Goal: Information Seeking & Learning: Find specific fact

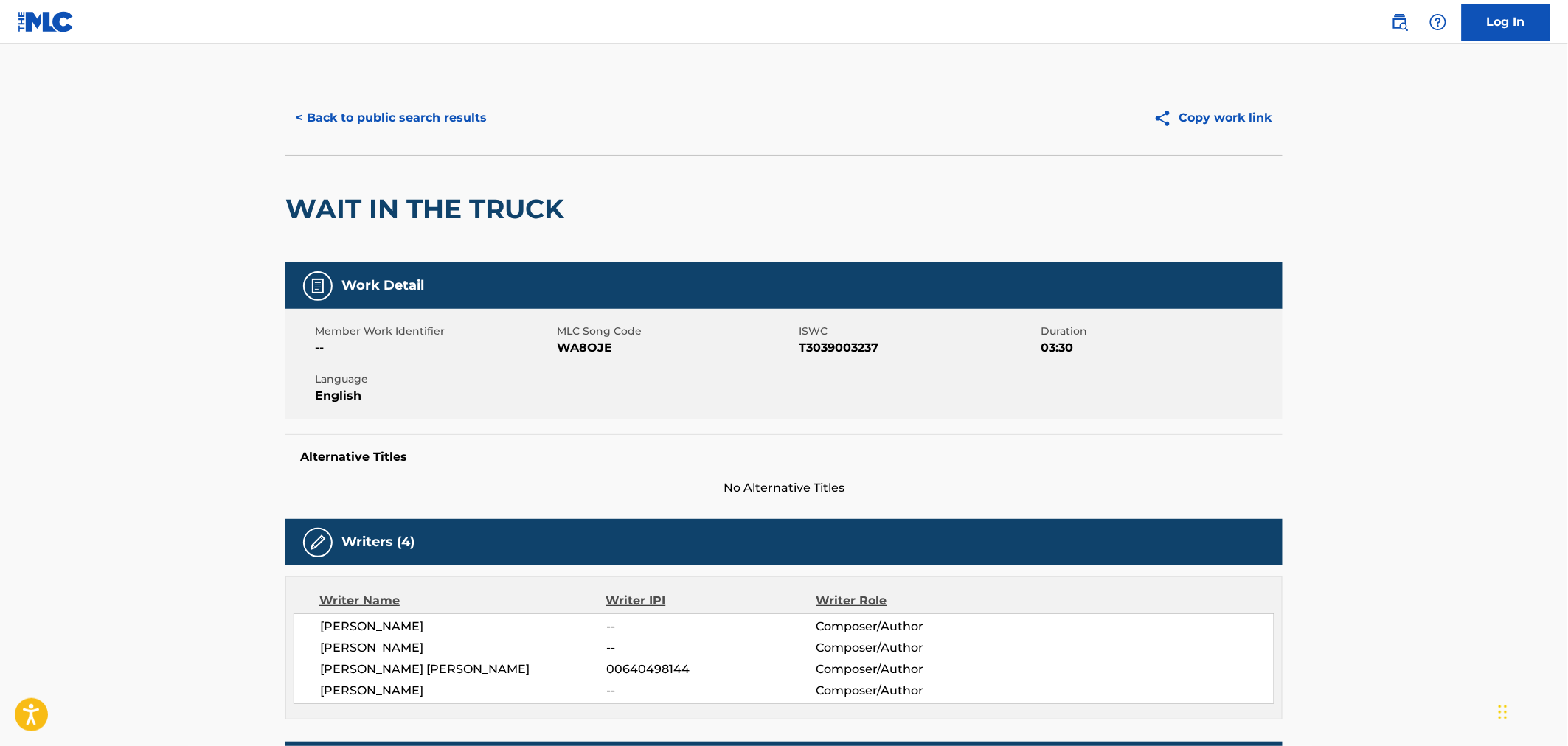
click at [578, 348] on span "WA8OJE" at bounding box center [675, 348] width 238 height 17
copy span "WA8OJE"
click at [370, 101] on button "< Back to public search results" at bounding box center [391, 118] width 212 height 37
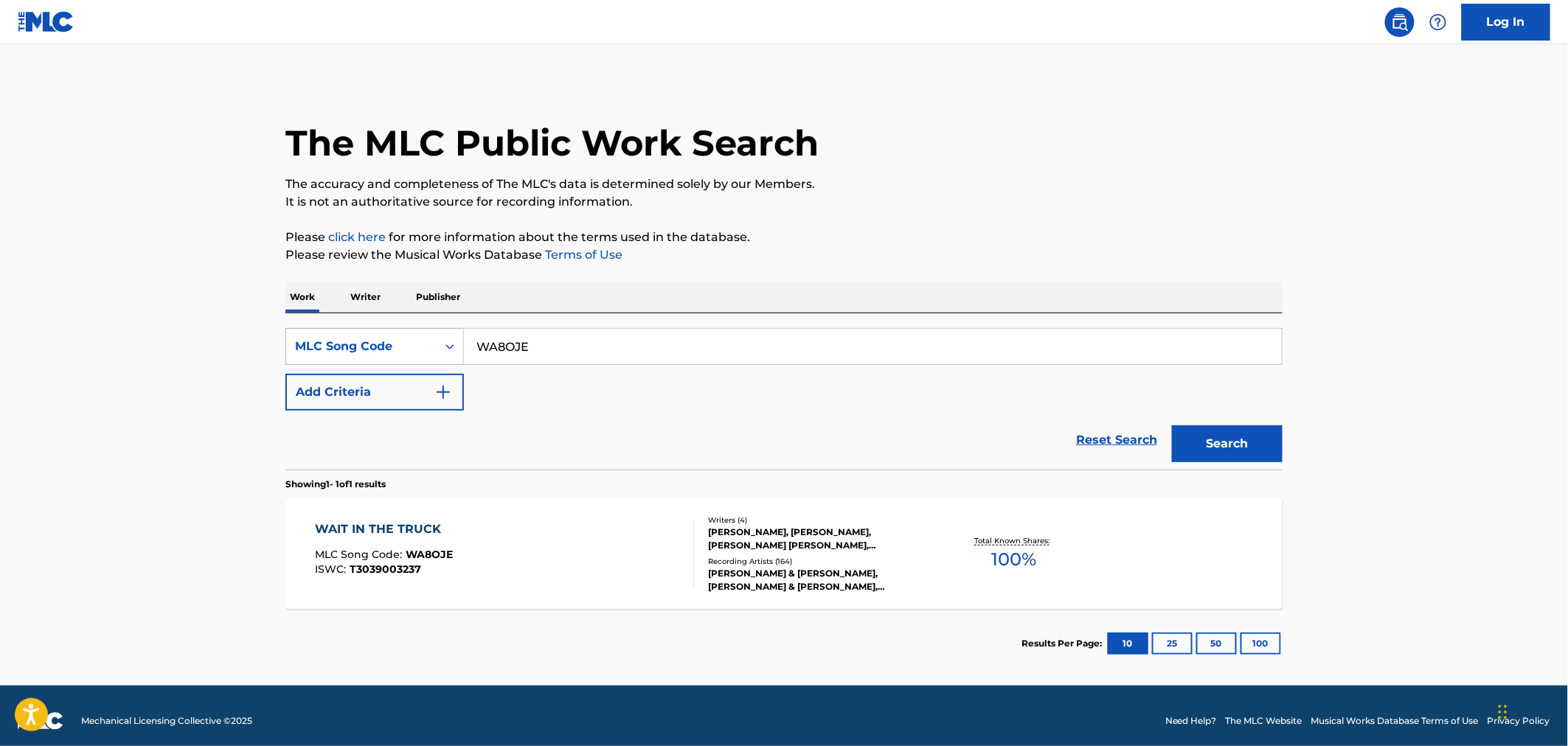
drag, startPoint x: 603, startPoint y: 347, endPoint x: 337, endPoint y: 337, distance: 266.2
click at [337, 337] on div "SearchWithCriteriacb520e63-8639-4bfb-a4c7-9024fab92c85 MLC Song Code WA8OJE" at bounding box center [784, 347] width 998 height 37
click at [383, 344] on div "MLC Song Code" at bounding box center [361, 347] width 133 height 17
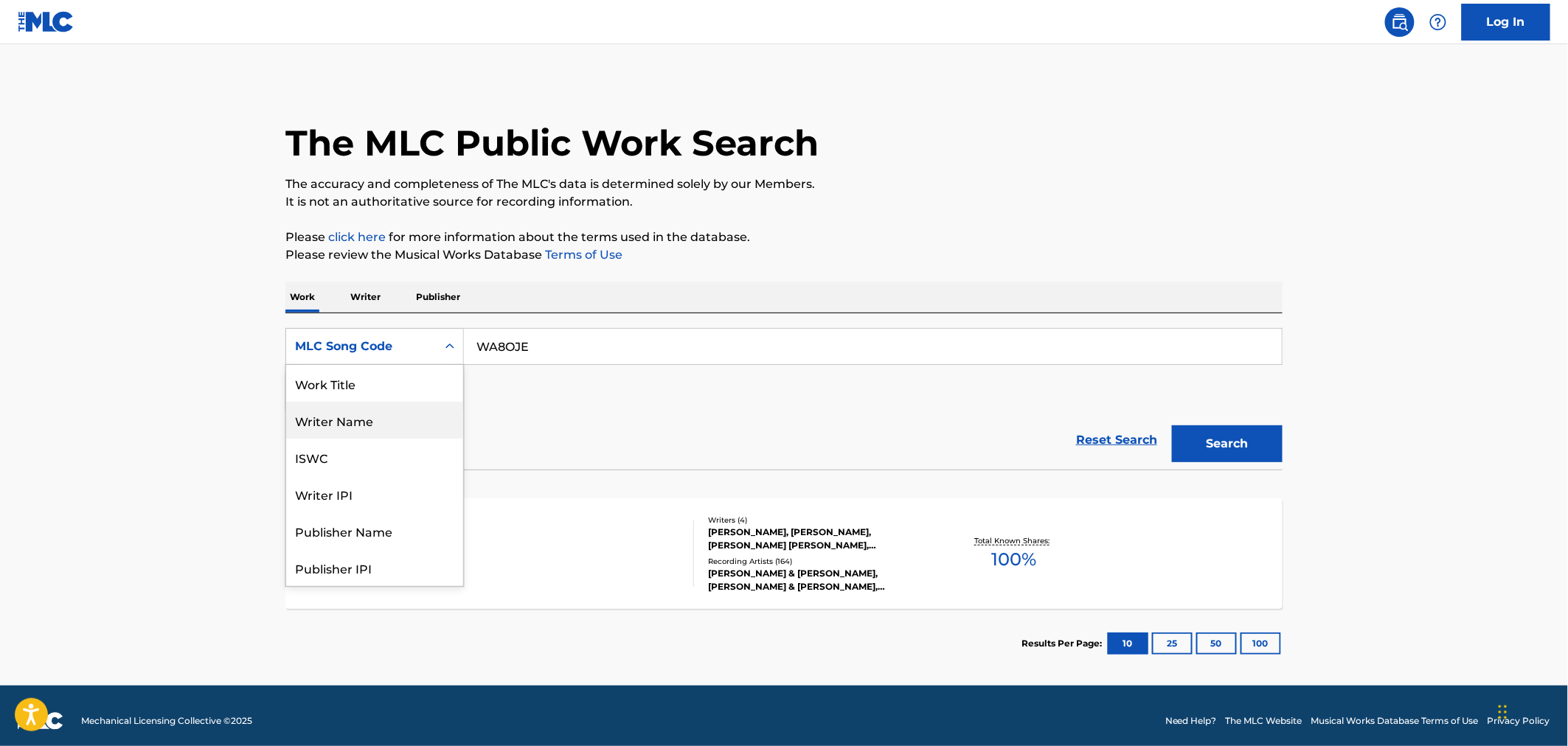
click at [379, 388] on div "Work Title" at bounding box center [375, 383] width 177 height 37
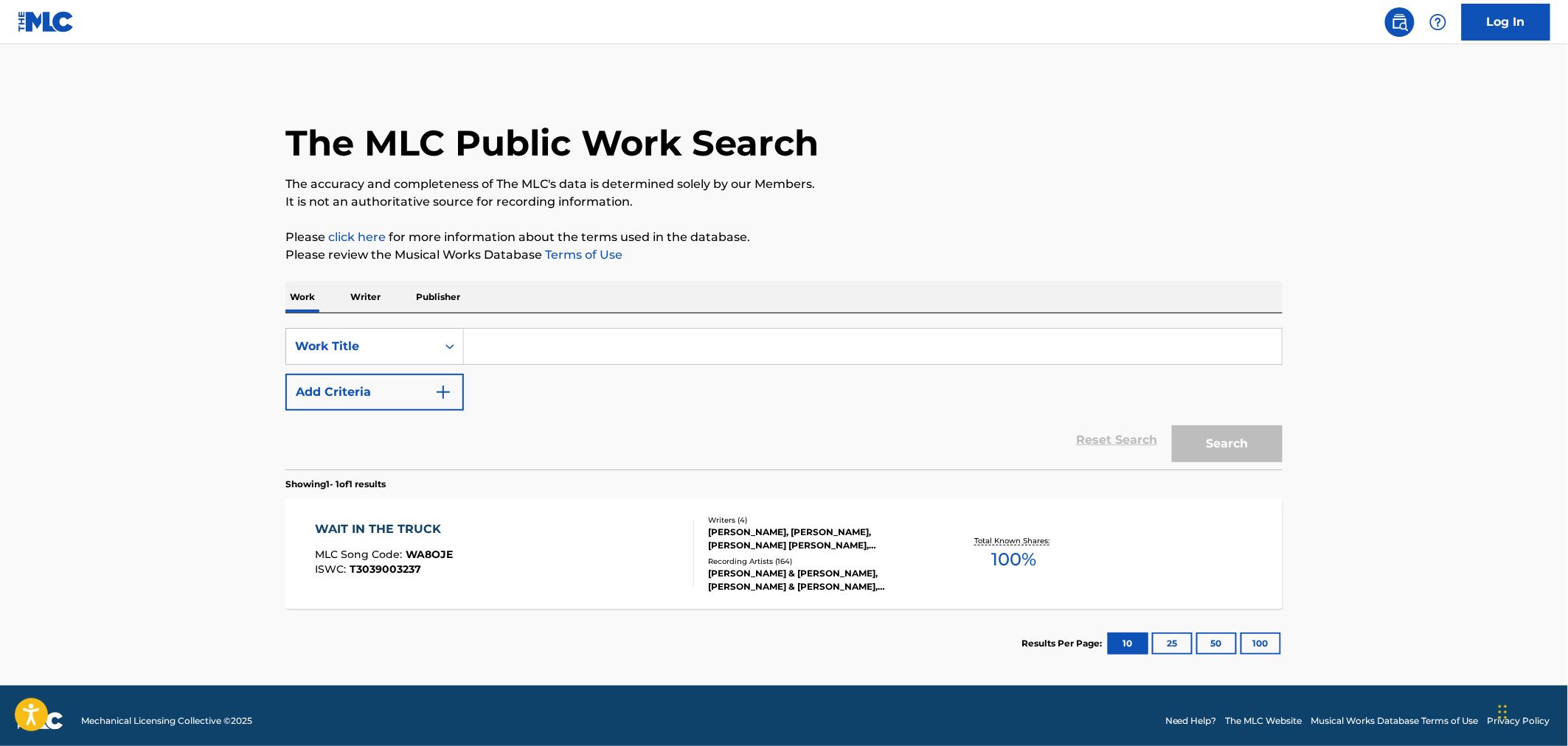
click at [559, 309] on div "Work Writer Publisher" at bounding box center [784, 297] width 998 height 31
click at [548, 338] on input "Search Form" at bounding box center [873, 347] width 818 height 36
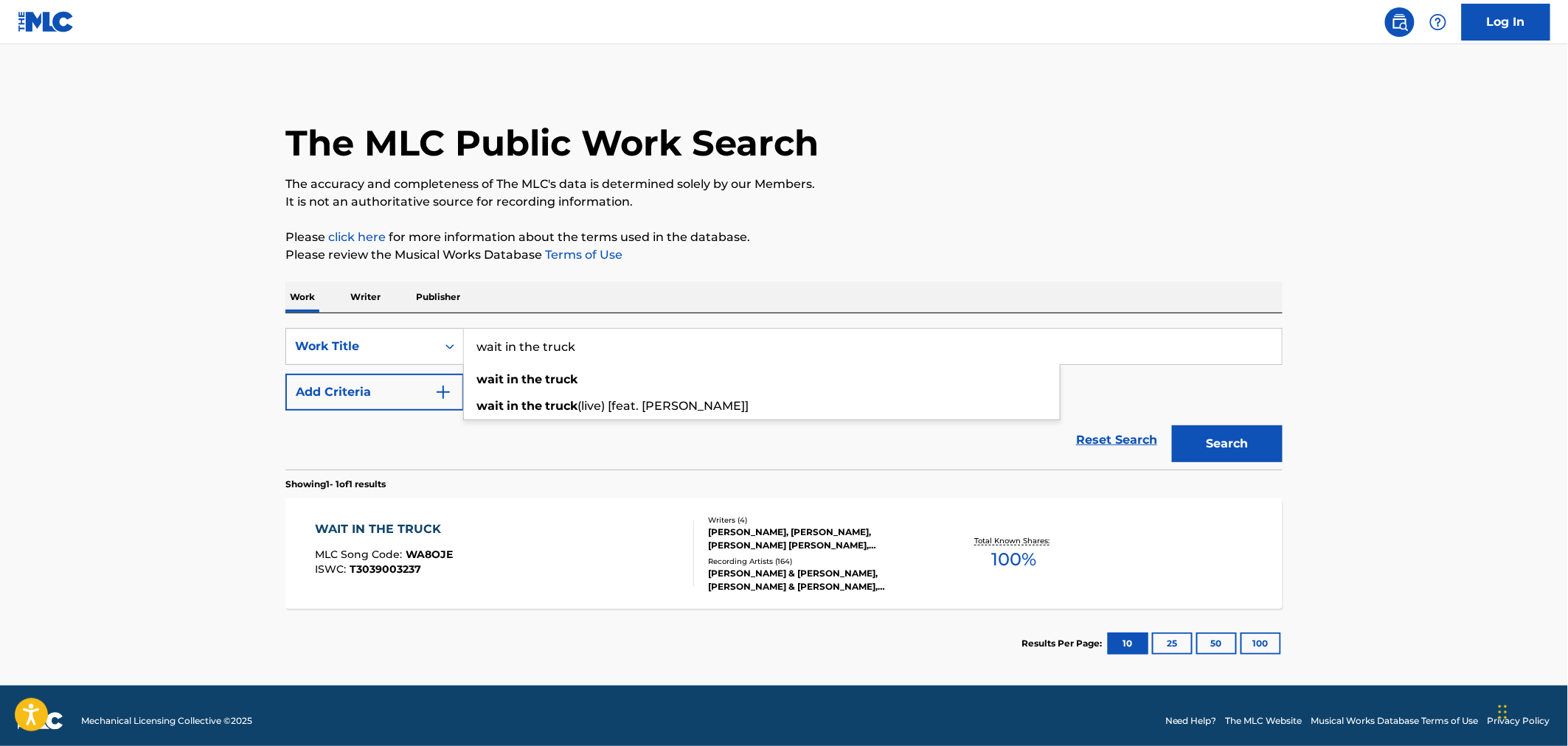
type input "wait in the truck"
drag, startPoint x: 526, startPoint y: 470, endPoint x: 449, endPoint y: 414, distance: 95.2
click at [524, 470] on section "Showing 1 - 1 of 1 results" at bounding box center [784, 480] width 998 height 21
click at [428, 391] on button "Add Criteria" at bounding box center [375, 392] width 178 height 37
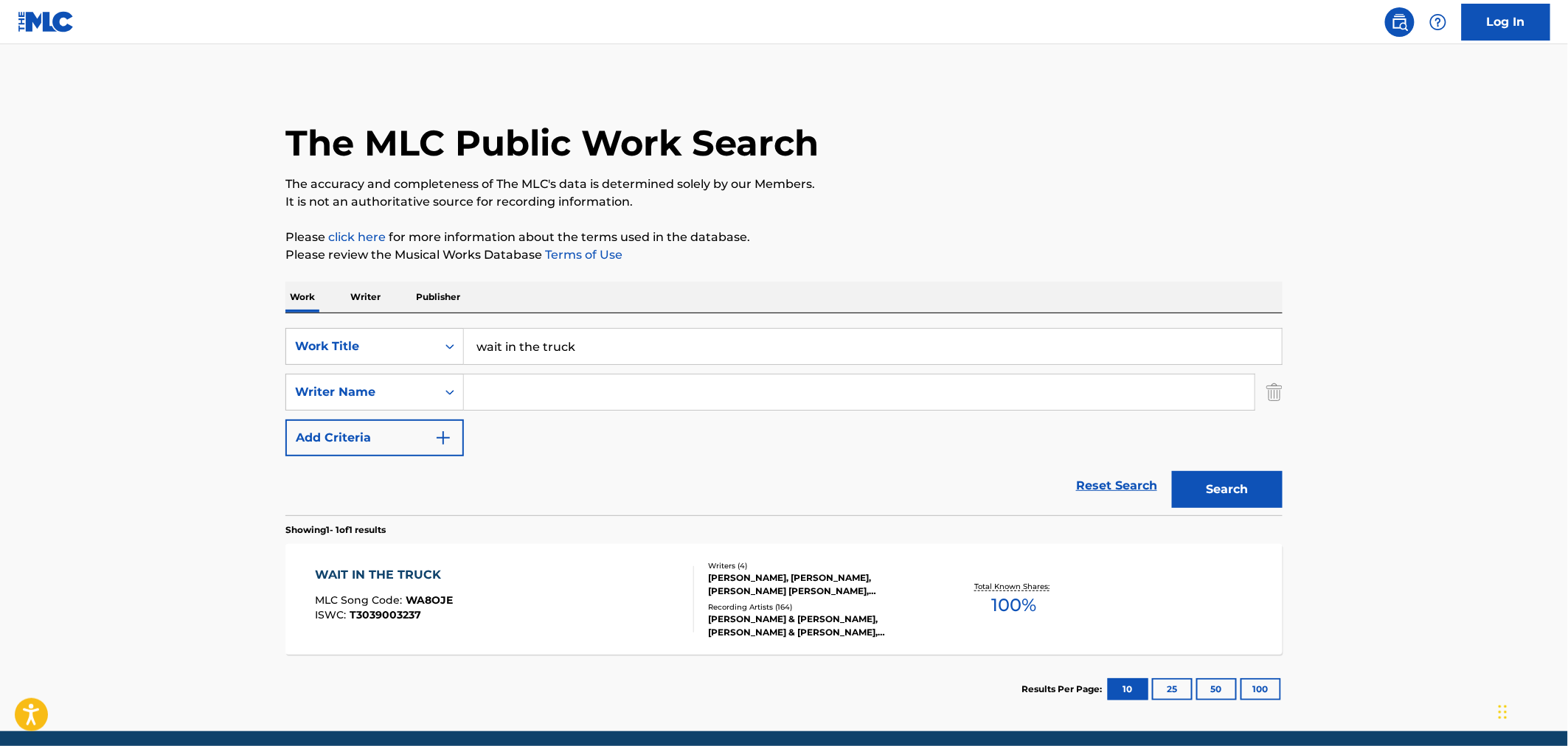
click at [513, 391] on input "Search Form" at bounding box center [859, 392] width 791 height 36
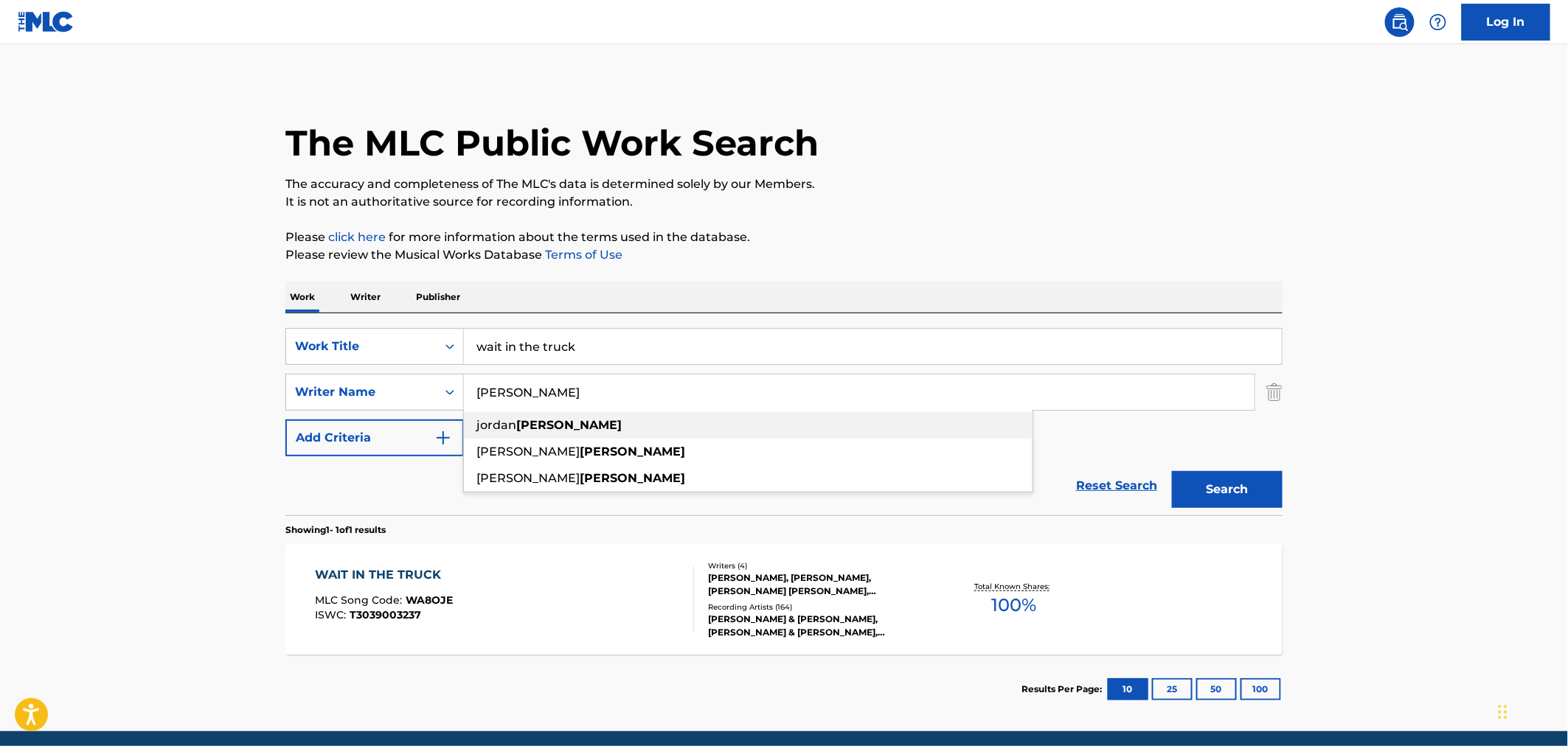
click at [586, 419] on div "jordan scmidt" at bounding box center [748, 425] width 569 height 26
click at [1204, 482] on button "Search" at bounding box center [1227, 489] width 111 height 37
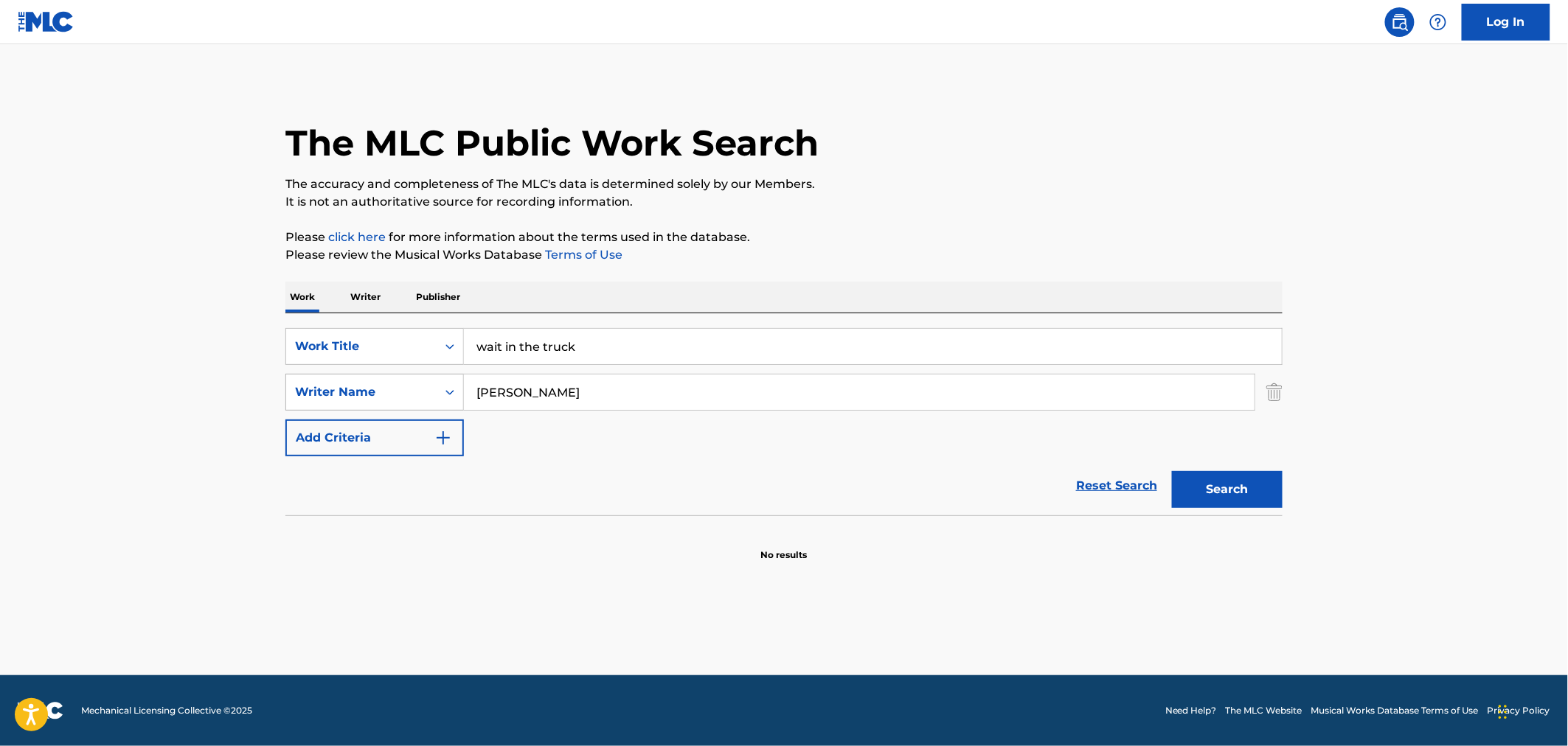
drag, startPoint x: 522, startPoint y: 391, endPoint x: 410, endPoint y: 381, distance: 112.4
click at [423, 385] on div "SearchWithCriteriad60481e9-ddf9-446e-a1c9-98f043ff969c Writer Name jordan scmidt" at bounding box center [784, 392] width 998 height 37
type input "t"
click at [532, 410] on div "Search Form" at bounding box center [859, 392] width 792 height 37
click at [534, 400] on input "Search Form" at bounding box center [859, 392] width 791 height 36
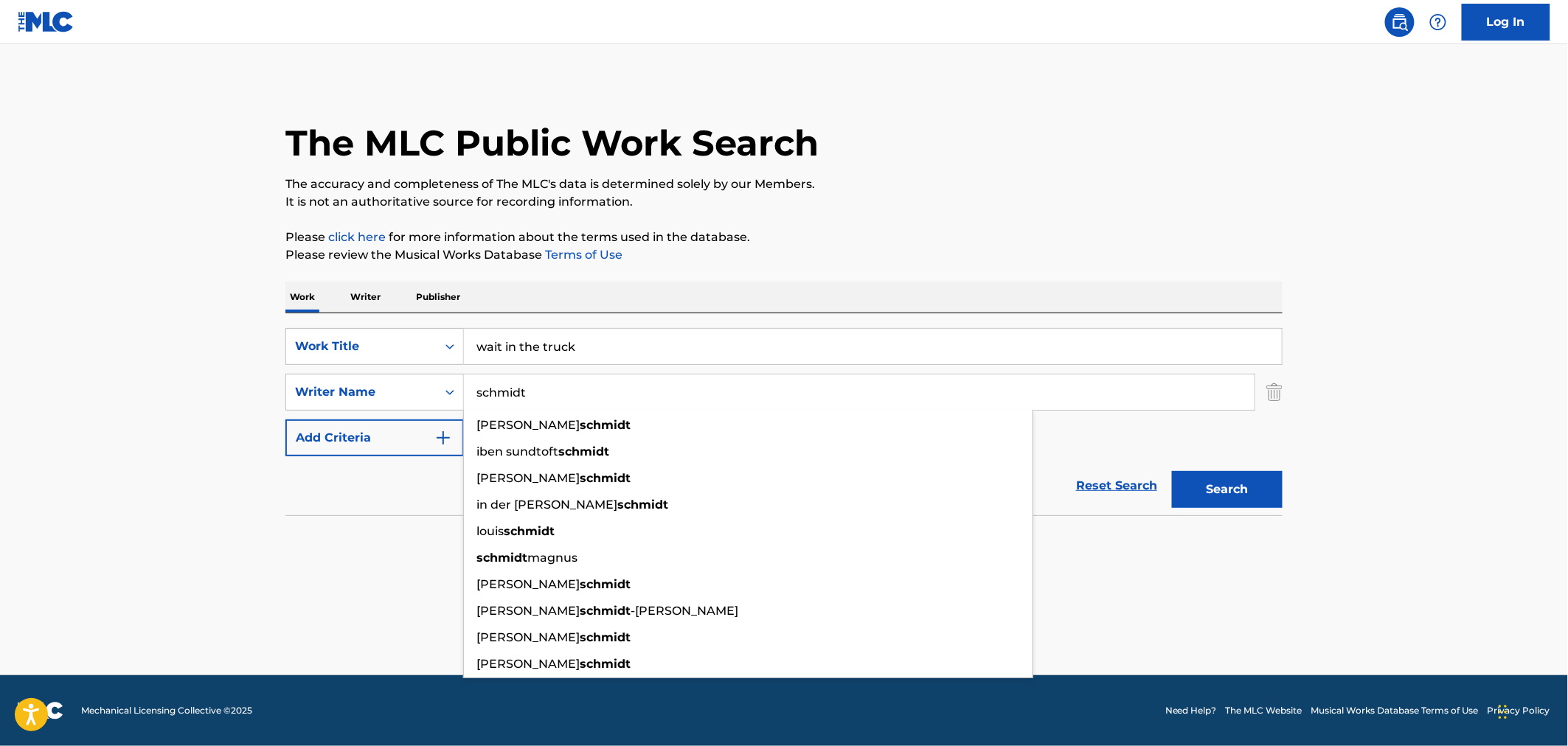
type input "schmidt"
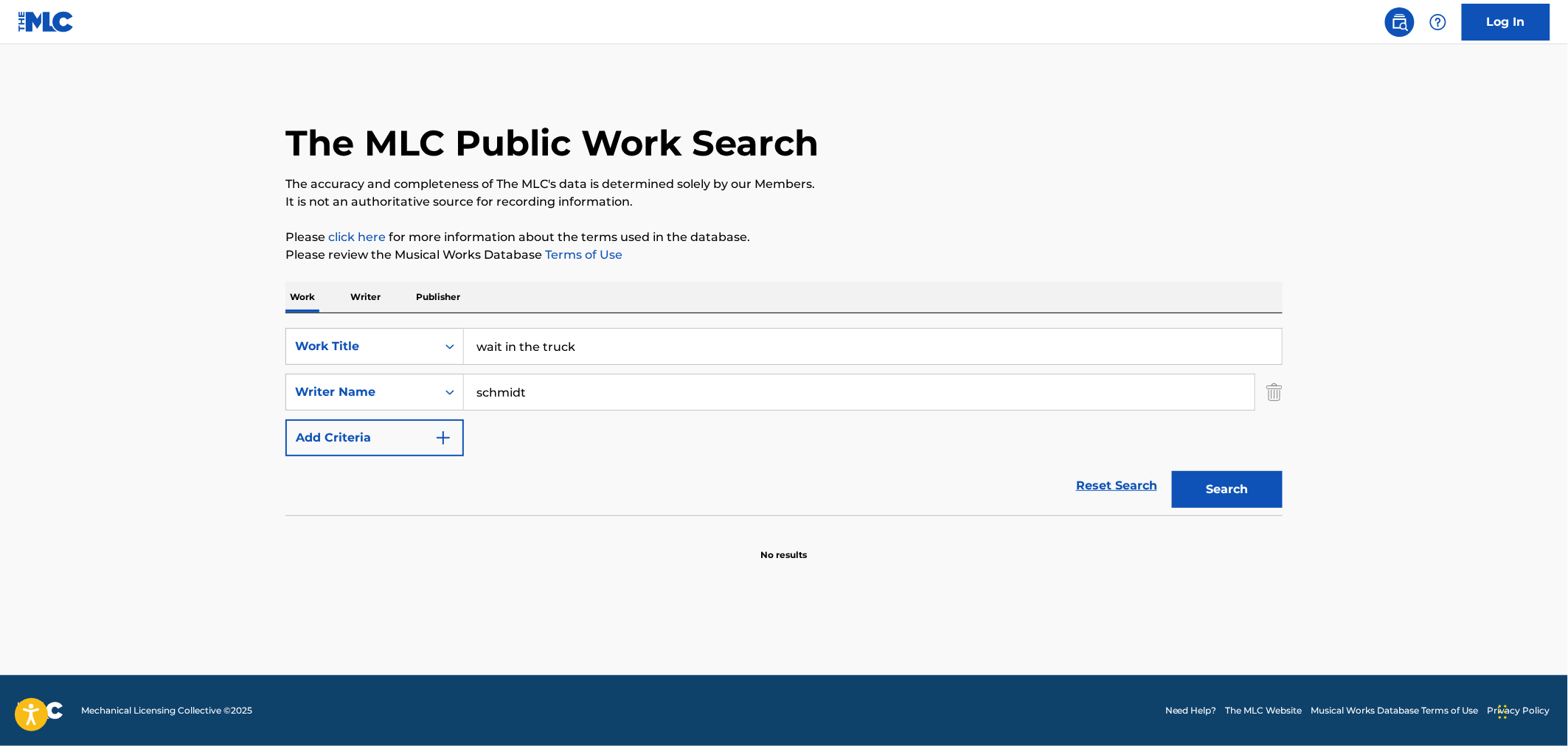
click at [1211, 475] on button "Search" at bounding box center [1227, 489] width 111 height 37
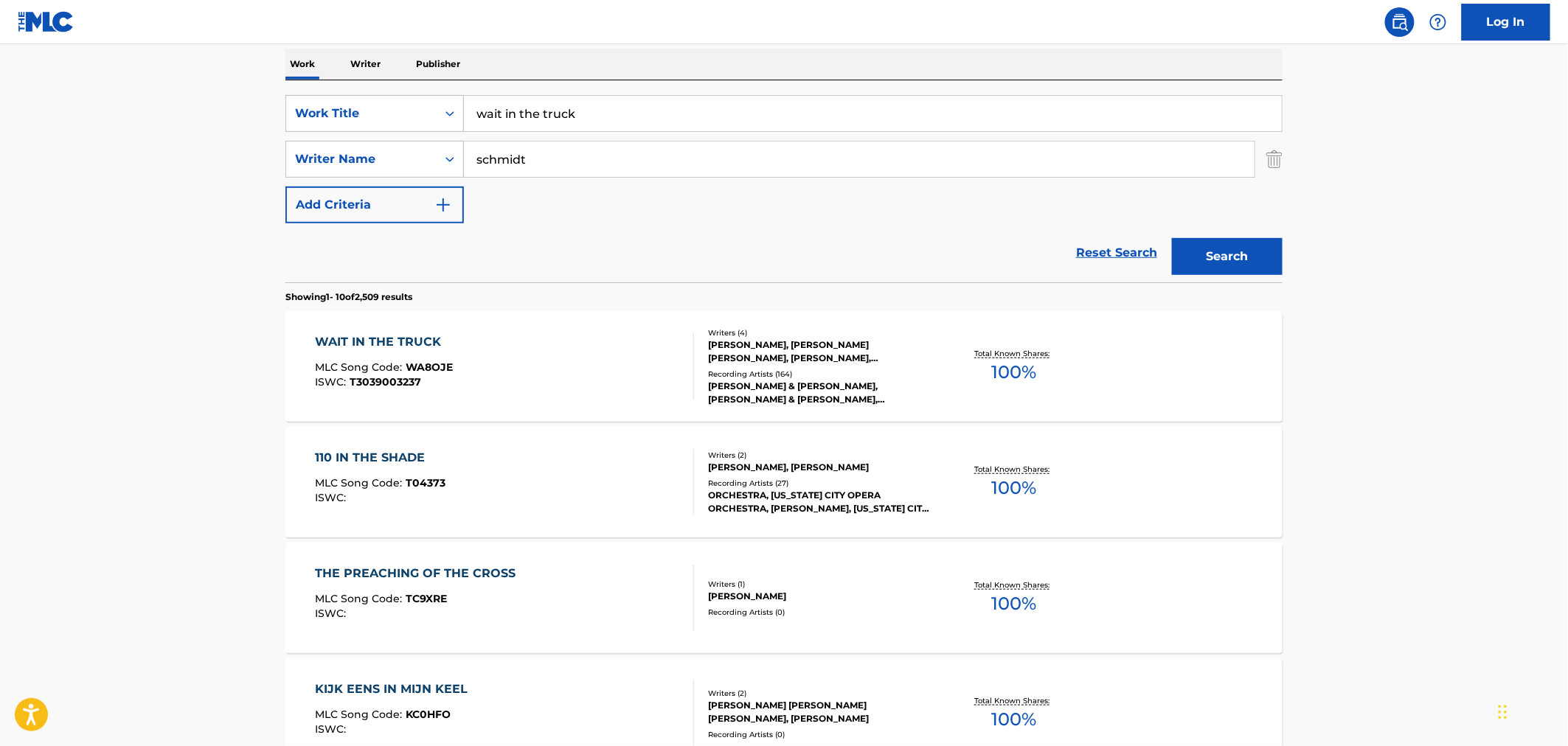
scroll to position [82, 0]
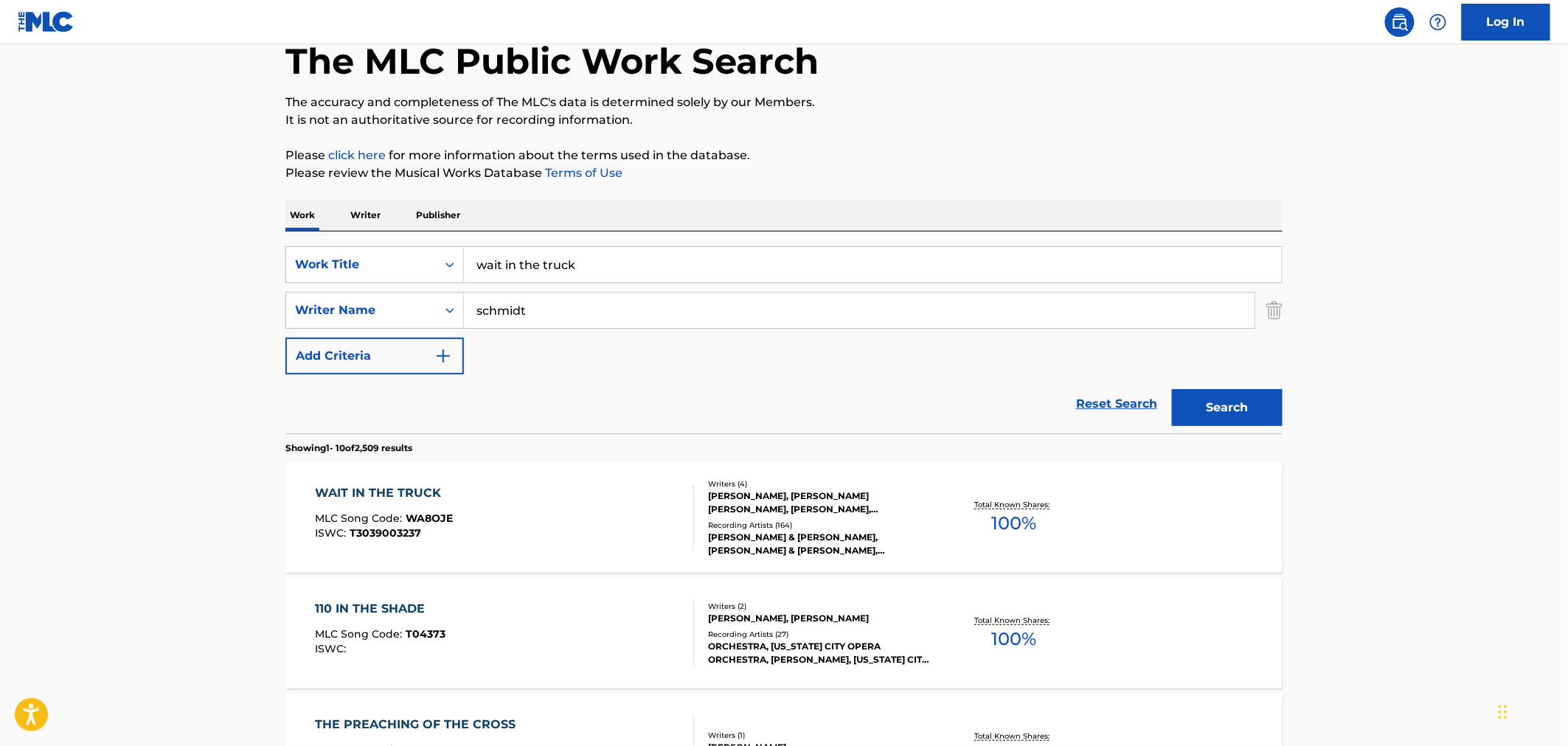
click at [542, 505] on div "WAIT IN THE TRUCK MLC Song Code : WA8OJE ISWC : T3039003237" at bounding box center [505, 517] width 379 height 66
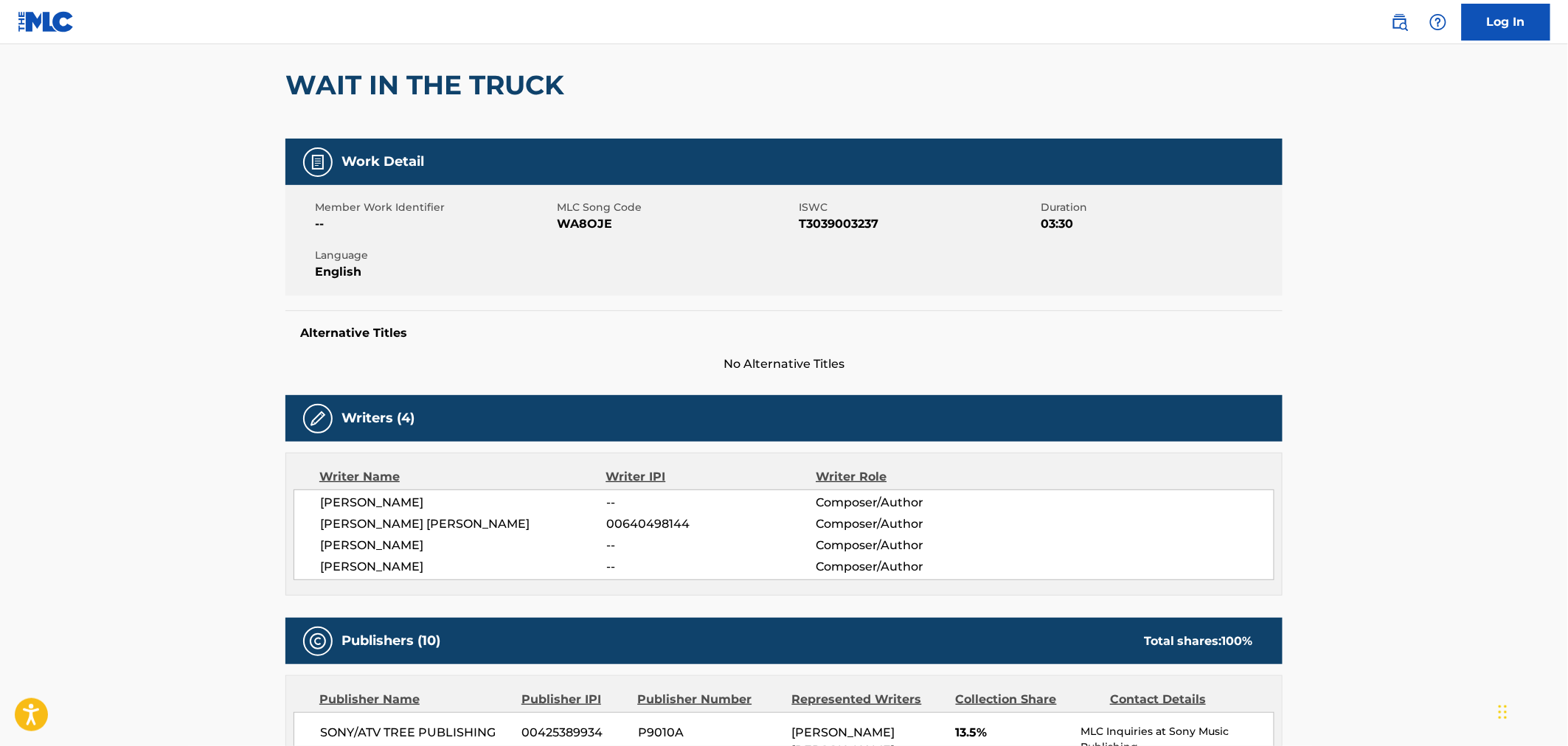
scroll to position [126, 0]
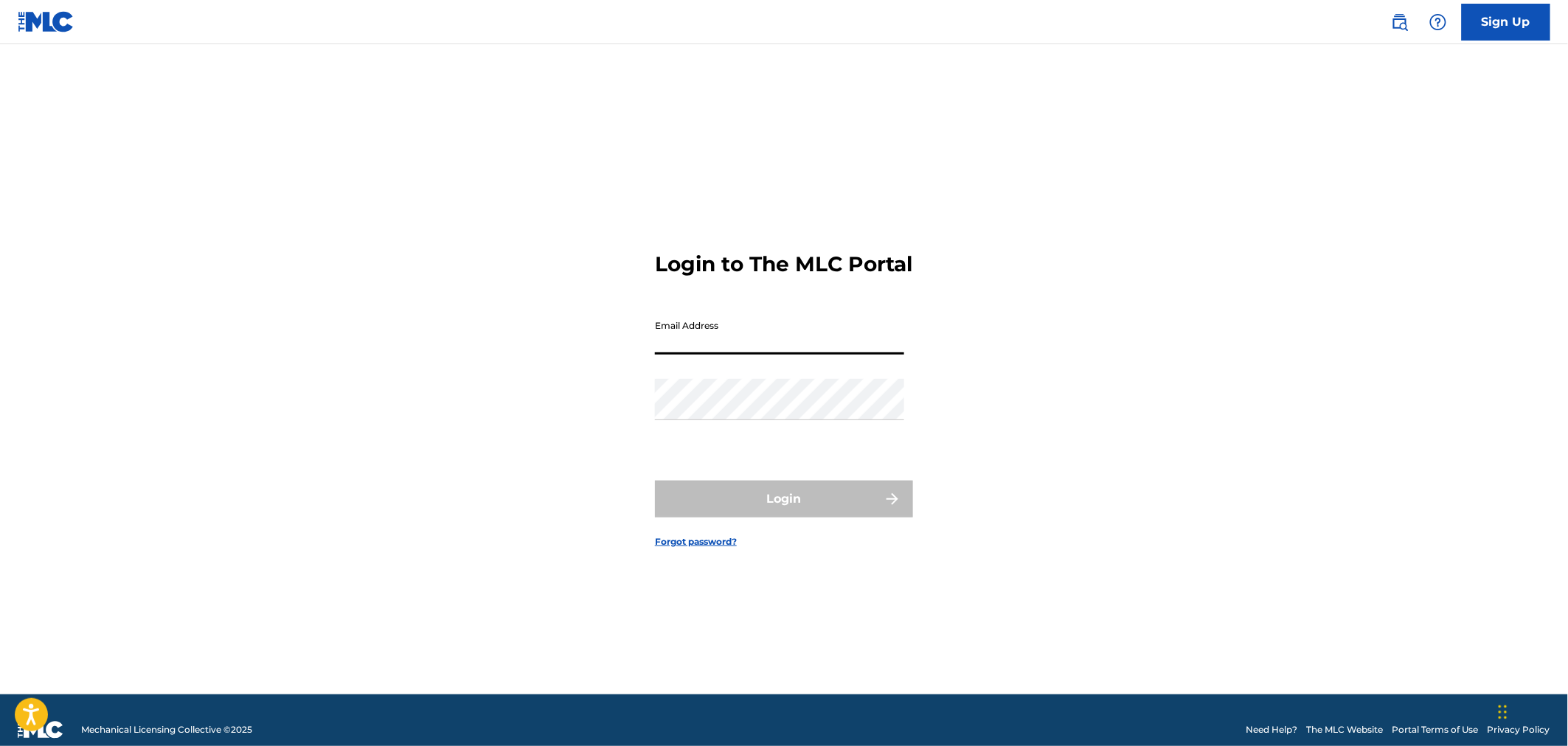
click at [675, 355] on input "Email Address" at bounding box center [779, 333] width 249 height 42
type input "[PERSON_NAME][EMAIL_ADDRESS][PERSON_NAME][DOMAIN_NAME]"
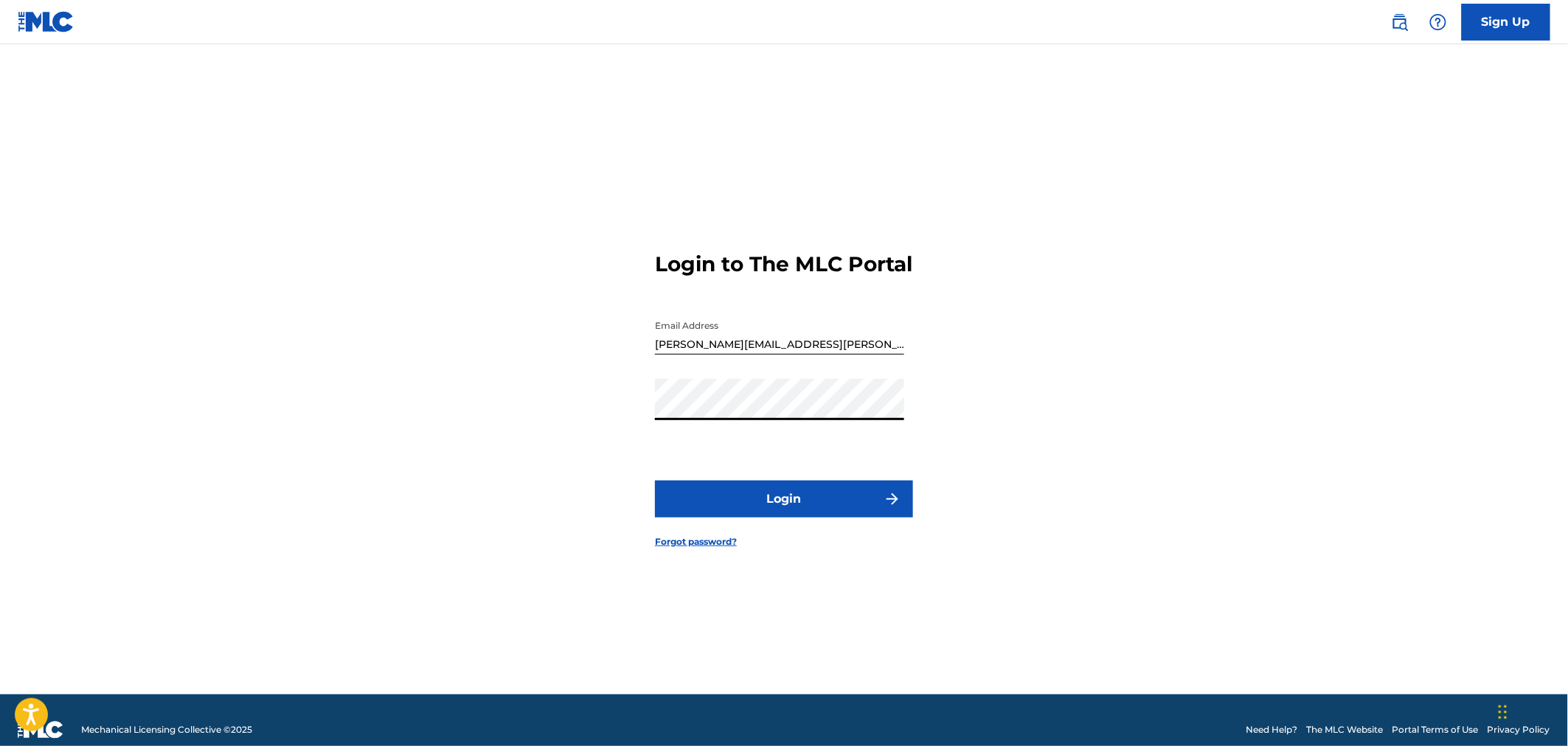
click at [655, 481] on button "Login" at bounding box center [784, 499] width 259 height 37
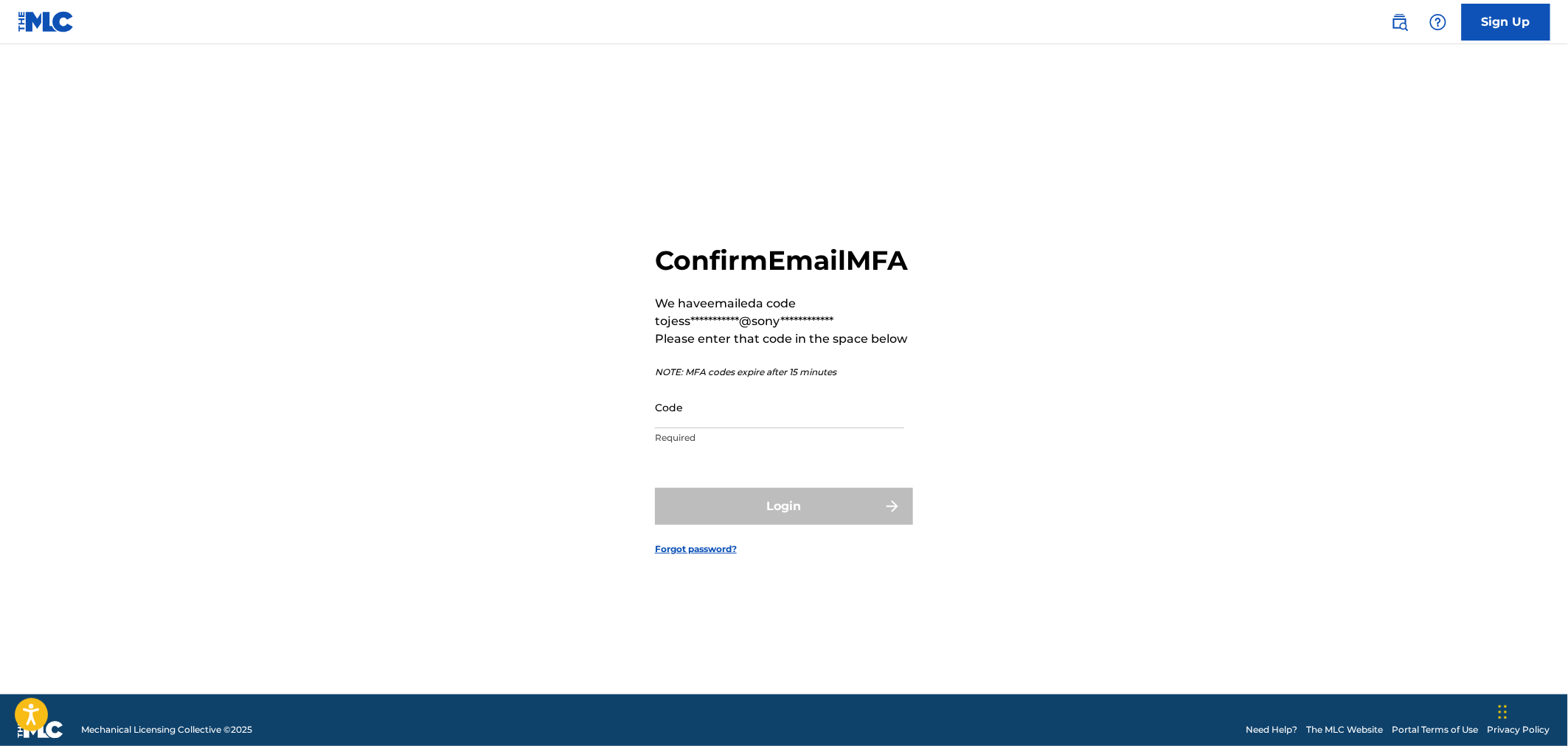
click at [694, 422] on input "Code" at bounding box center [779, 407] width 249 height 42
click at [687, 421] on input "Code" at bounding box center [779, 407] width 249 height 42
paste input "078227"
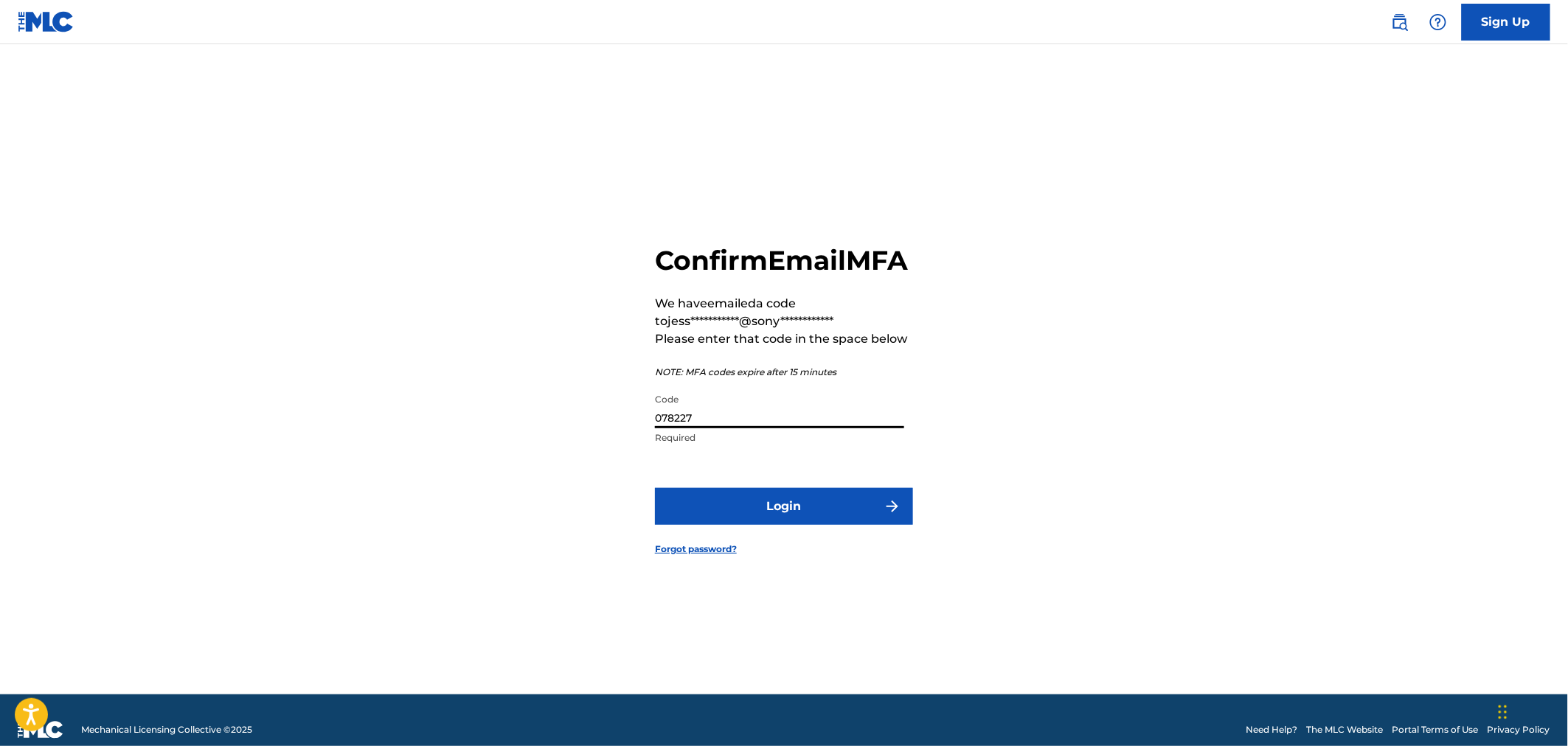
type input "078227"
click at [809, 525] on button "Login" at bounding box center [784, 507] width 259 height 37
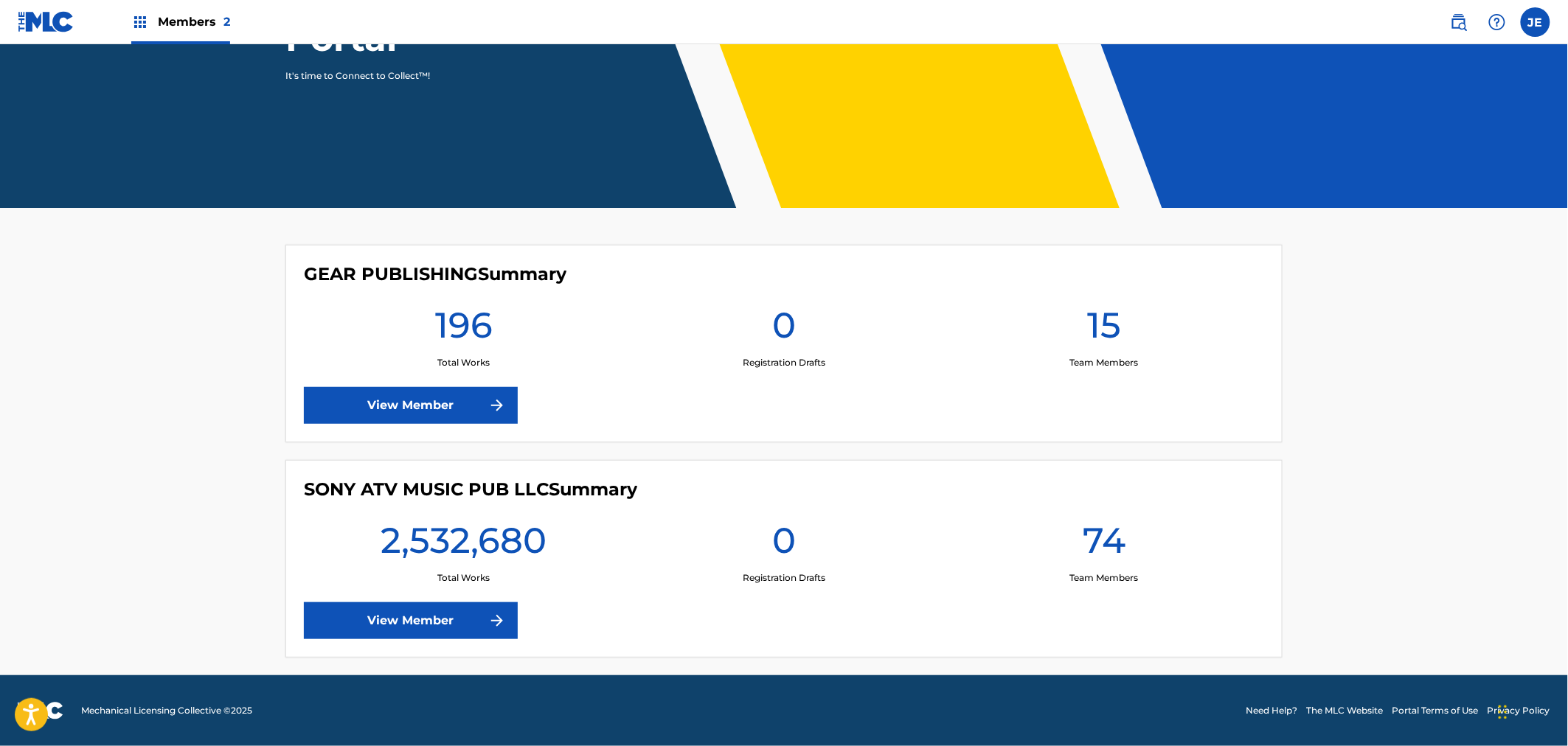
click at [445, 612] on link "View Member" at bounding box center [410, 621] width 214 height 37
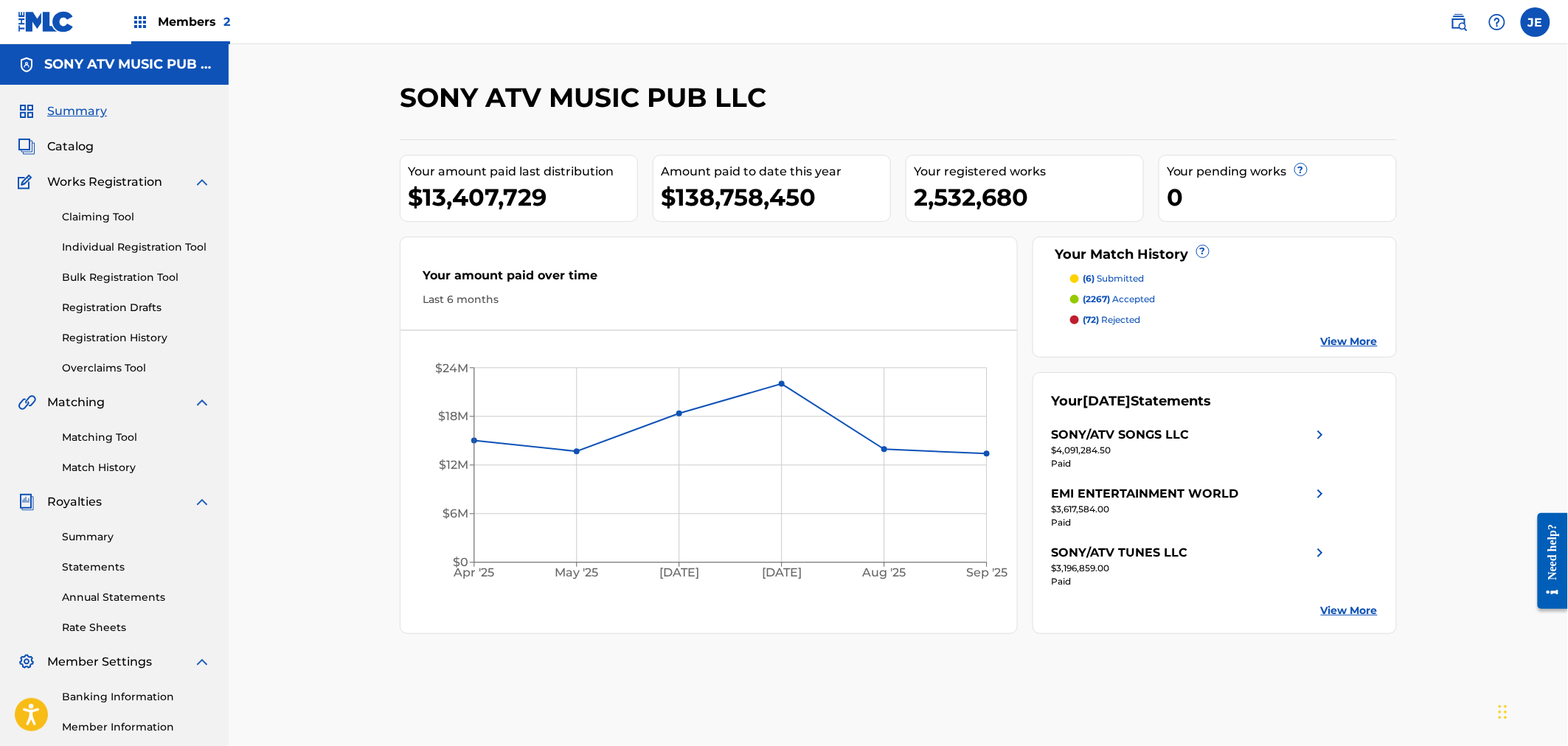
click at [101, 532] on link "Summary" at bounding box center [136, 537] width 149 height 15
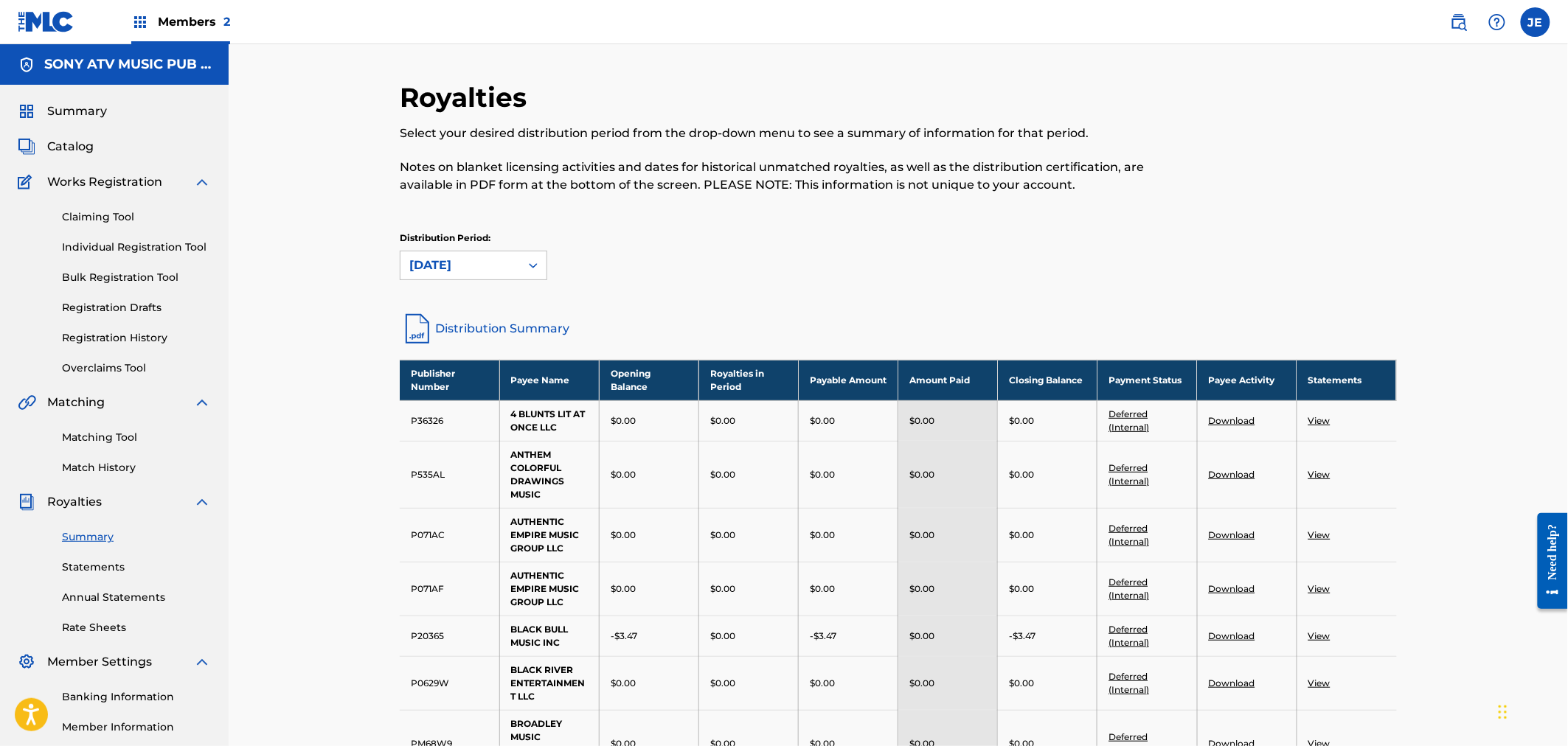
click at [84, 150] on span "Catalog" at bounding box center [70, 146] width 46 height 17
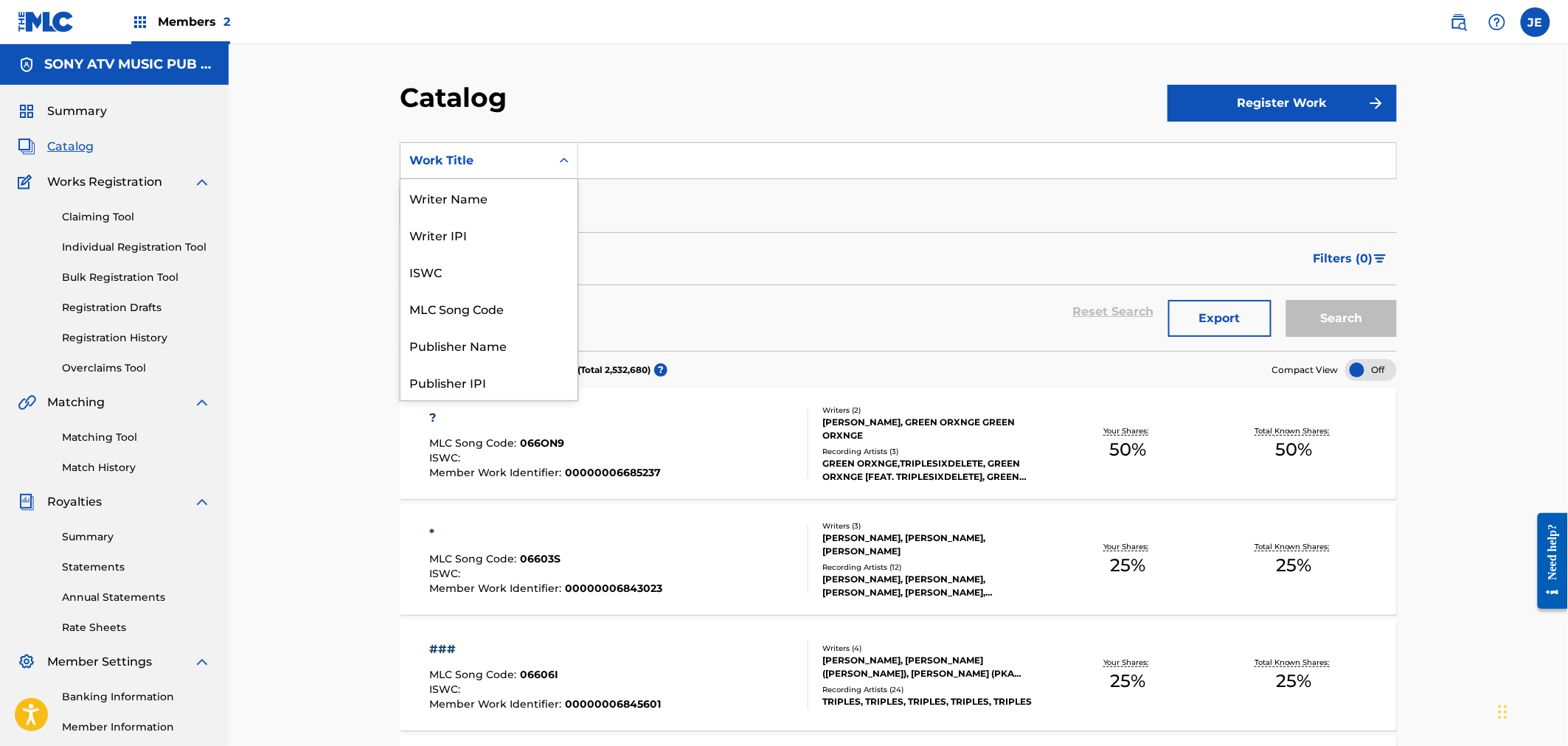
click at [522, 161] on div "Work Title" at bounding box center [476, 161] width 133 height 17
drag, startPoint x: 473, startPoint y: 299, endPoint x: 587, endPoint y: 189, distance: 158.4
click at [473, 299] on div "MLC Song Code" at bounding box center [488, 308] width 177 height 37
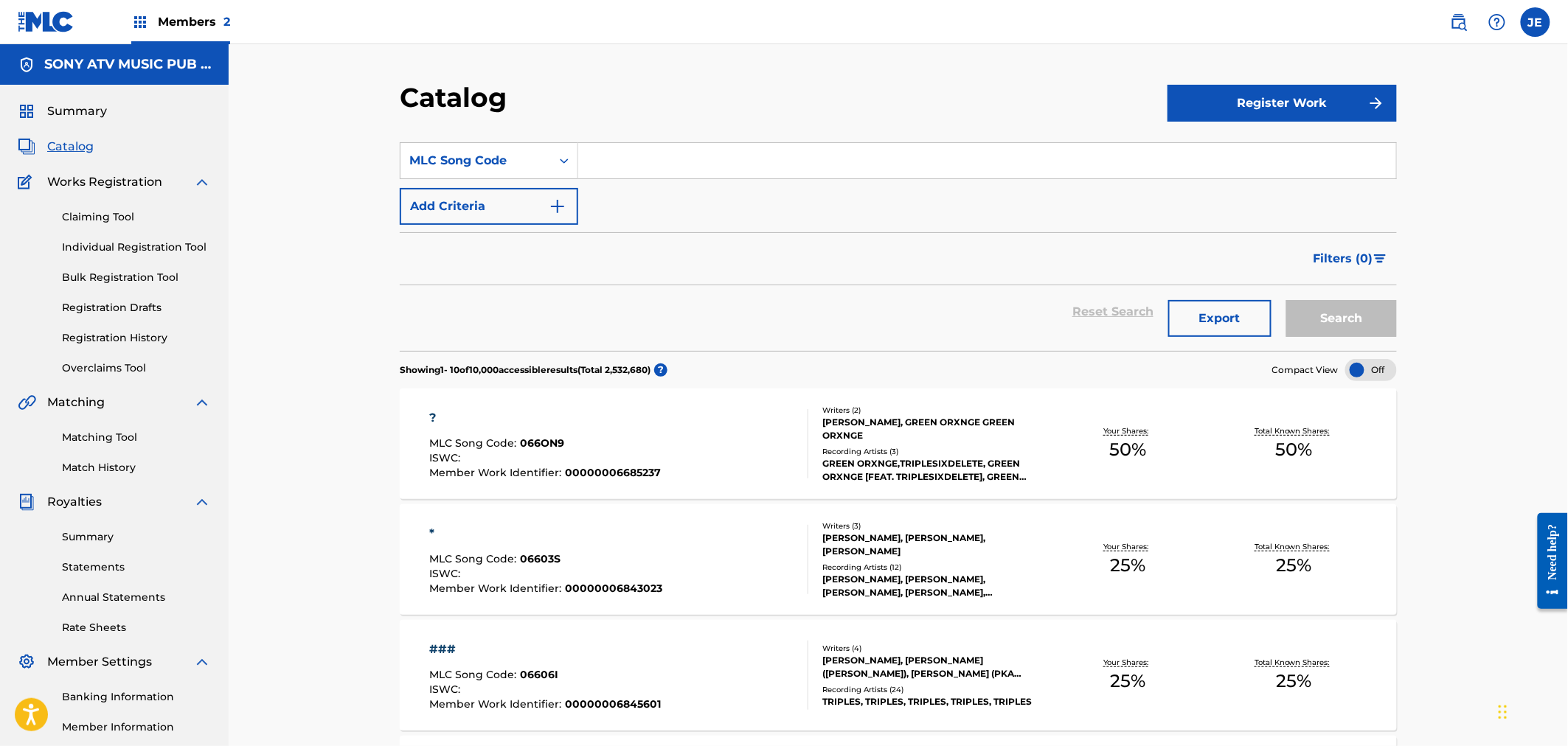
click at [624, 163] on input "Search Form" at bounding box center [987, 161] width 818 height 36
paste input "WA8OJE"
type input "WA8OJE"
click at [1326, 322] on button "Search" at bounding box center [1341, 318] width 111 height 37
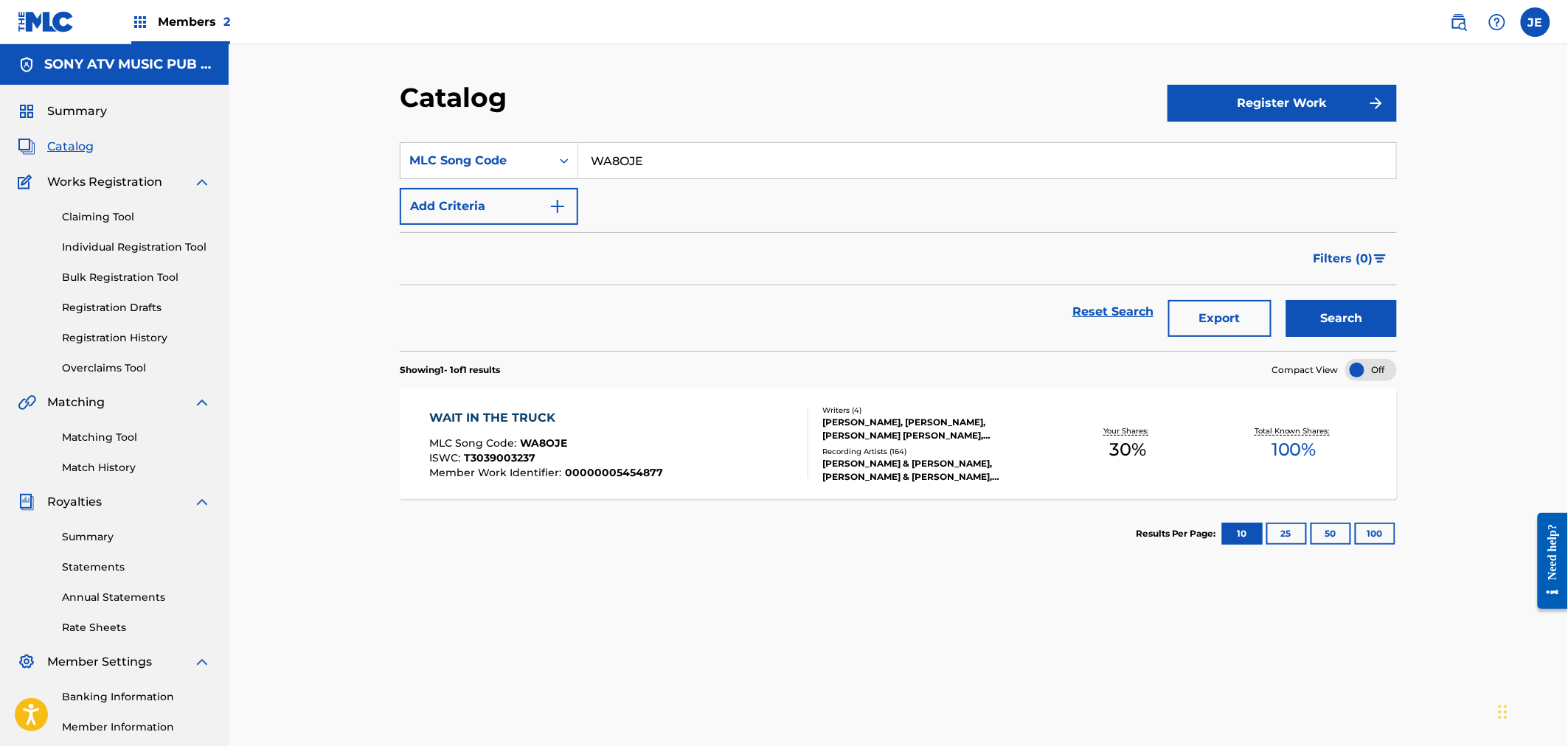
click at [613, 432] on div "WAIT IN THE TRUCK MLC Song Code : WA8OJE ISWC : T3039003237 Member Work Identif…" at bounding box center [547, 444] width 234 height 69
